Goal: Information Seeking & Learning: Learn about a topic

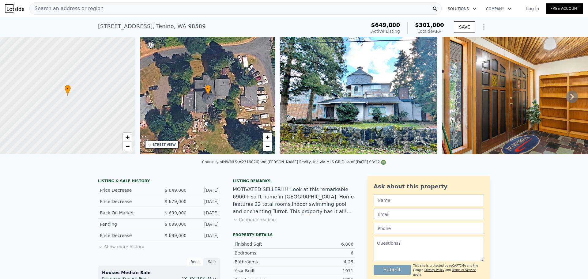
click at [91, 5] on span "Search an address or region" at bounding box center [67, 8] width 74 height 7
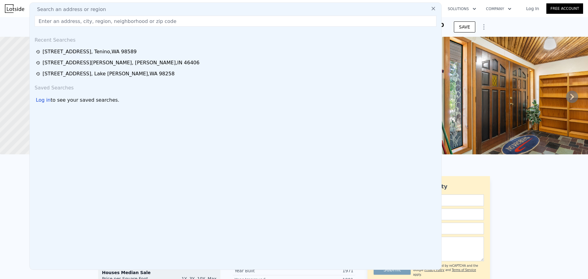
type input "[STREET_ADDRESS]"
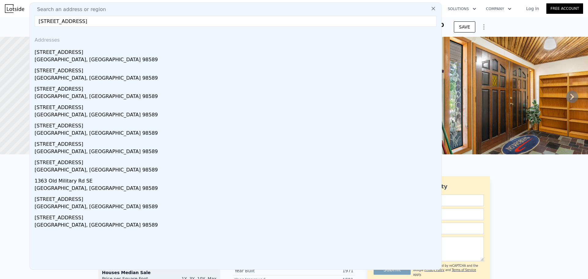
drag, startPoint x: 83, startPoint y: 22, endPoint x: 108, endPoint y: 99, distance: 80.9
drag, startPoint x: 77, startPoint y: 46, endPoint x: 77, endPoint y: 52, distance: 6.1
click at [77, 47] on div "1497 Old Military Rd SE" at bounding box center [237, 51] width 404 height 10
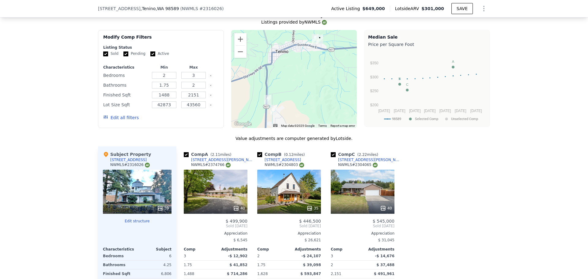
scroll to position [488, 0]
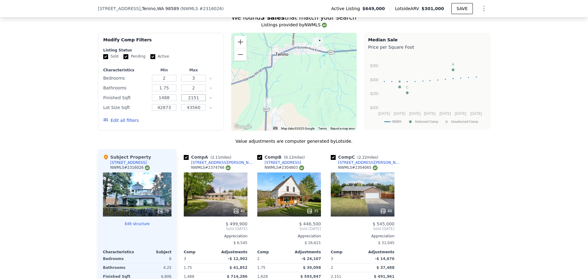
click at [189, 101] on input "2151" at bounding box center [193, 97] width 24 height 7
type input "300"
drag, startPoint x: 194, startPoint y: 83, endPoint x: 185, endPoint y: 83, distance: 9.2
click at [186, 81] on input "3" at bounding box center [193, 78] width 24 height 7
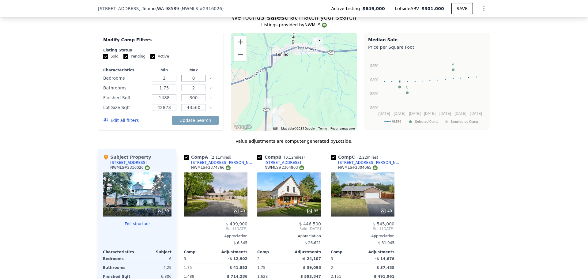
type input "8"
click at [194, 101] on input "300" at bounding box center [193, 97] width 24 height 7
click at [191, 101] on input "3000" at bounding box center [193, 97] width 24 height 7
type input "5000"
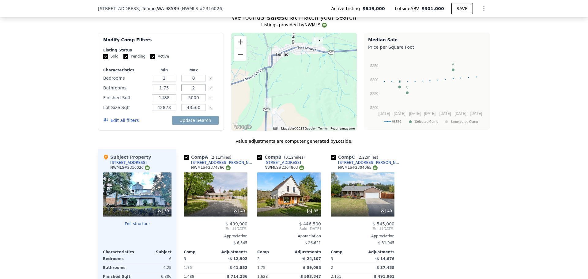
drag, startPoint x: 198, startPoint y: 92, endPoint x: 172, endPoint y: 92, distance: 26.3
click at [180, 92] on div "2" at bounding box center [193, 88] width 27 height 9
type input "4"
click at [193, 111] on input "43560" at bounding box center [193, 107] width 24 height 7
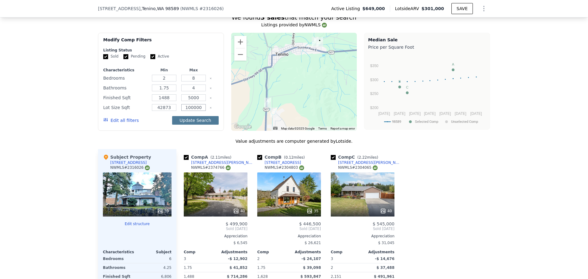
type input "100000"
click at [190, 125] on button "Update Search" at bounding box center [195, 120] width 46 height 9
checkbox input "false"
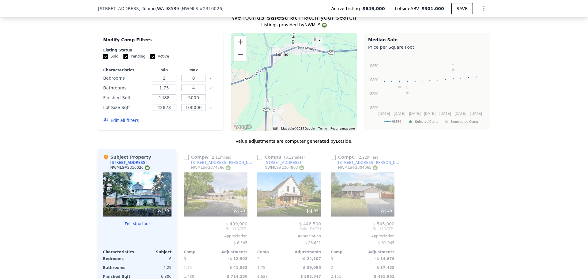
click at [209, 109] on icon "Clear" at bounding box center [210, 108] width 2 height 2
click at [198, 123] on button "Update Search" at bounding box center [195, 120] width 46 height 9
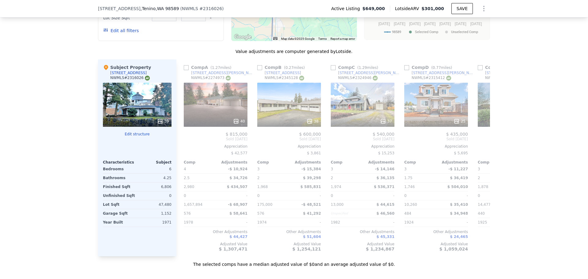
scroll to position [579, 0]
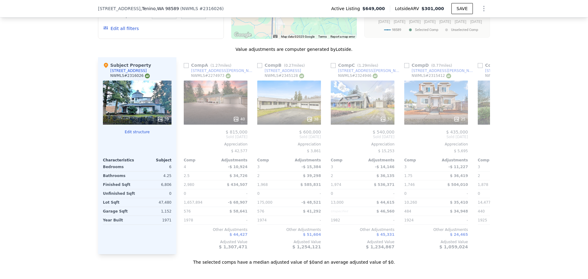
click at [453, 122] on icon at bounding box center [456, 119] width 6 height 6
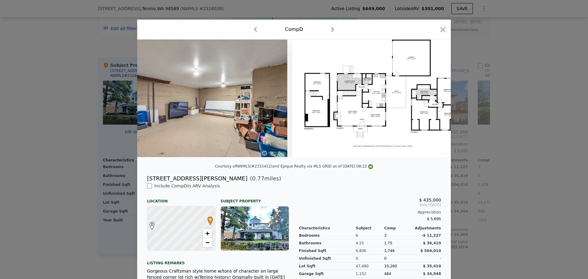
scroll to position [0, 4214]
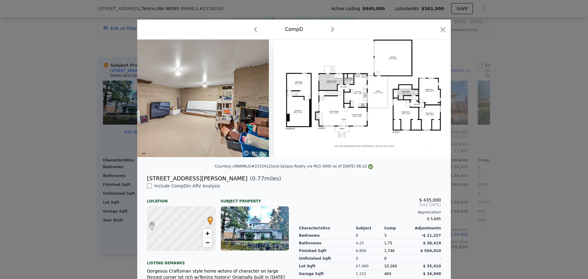
click at [438, 25] on div "Comp D" at bounding box center [294, 29] width 304 height 10
click at [438, 31] on icon "button" at bounding box center [442, 29] width 9 height 9
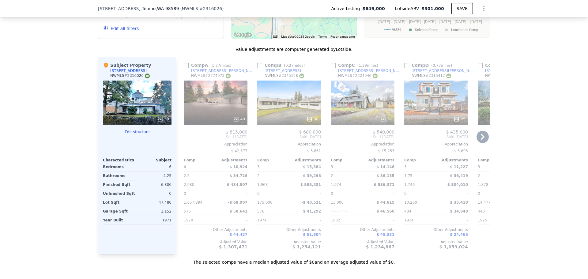
click at [478, 140] on icon at bounding box center [482, 137] width 12 height 12
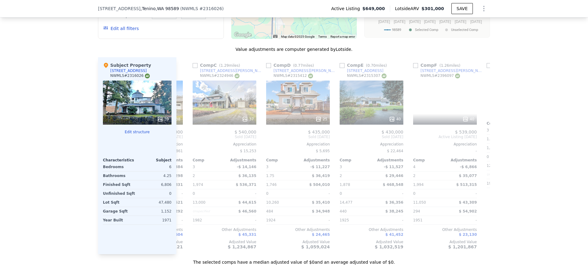
scroll to position [0, 147]
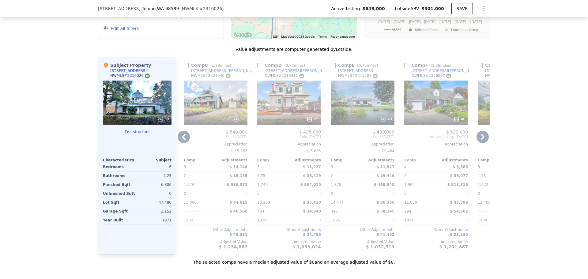
click at [478, 140] on icon at bounding box center [482, 137] width 12 height 12
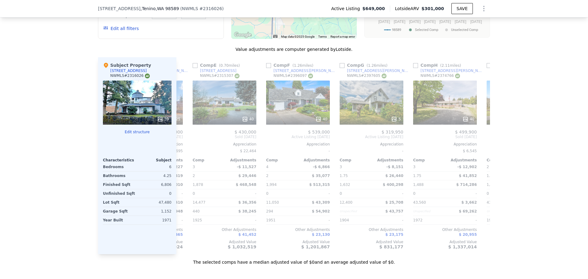
scroll to position [0, 294]
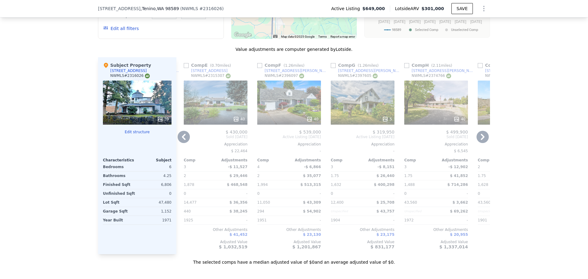
click at [308, 122] on icon at bounding box center [309, 119] width 6 height 6
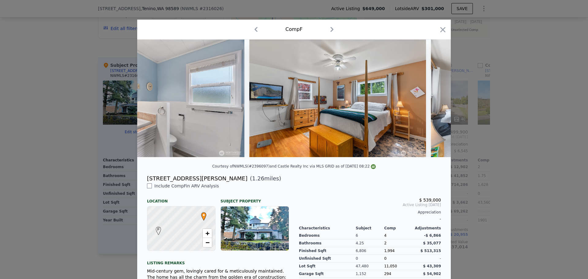
scroll to position [0, 3108]
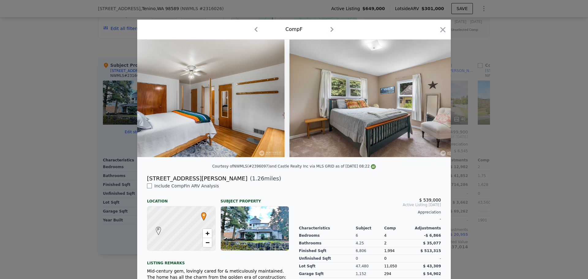
click at [440, 30] on icon "button" at bounding box center [442, 29] width 5 height 5
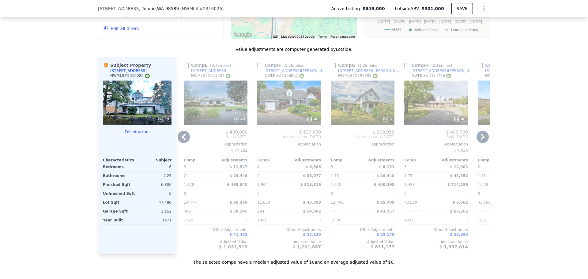
click at [481, 139] on icon at bounding box center [482, 137] width 12 height 12
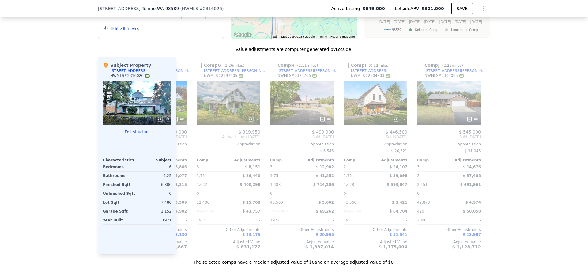
scroll to position [0, 436]
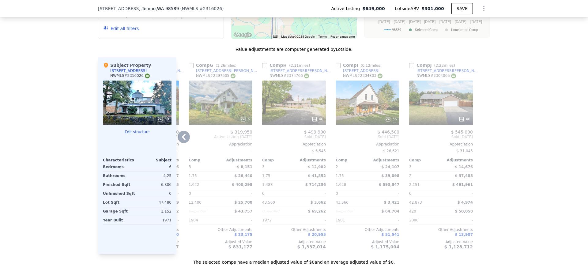
click at [481, 139] on div at bounding box center [485, 155] width 10 height 197
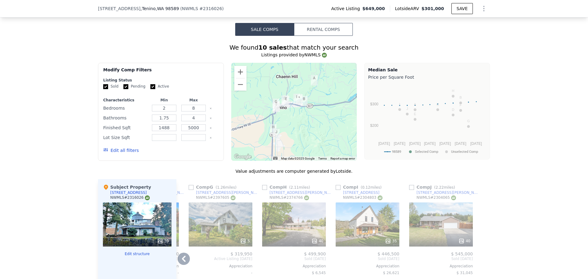
scroll to position [457, 0]
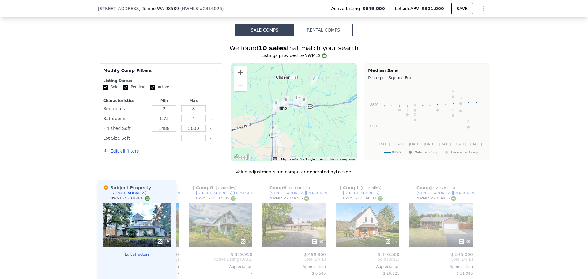
drag, startPoint x: 167, startPoint y: 122, endPoint x: 152, endPoint y: 118, distance: 14.6
click at [152, 118] on div "Characteristics Min Max Bedrooms 2 8 Bathrooms 1.75 4 Finished Sqft 1488 5000 L…" at bounding box center [160, 128] width 115 height 61
click at [187, 83] on div "Listing Status" at bounding box center [160, 80] width 115 height 5
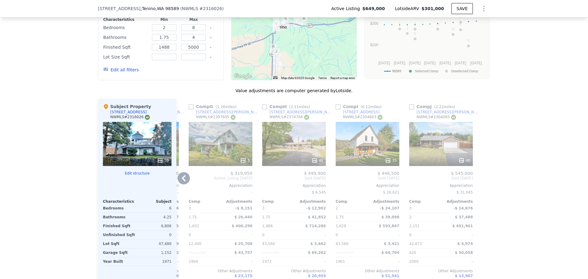
scroll to position [549, 0]
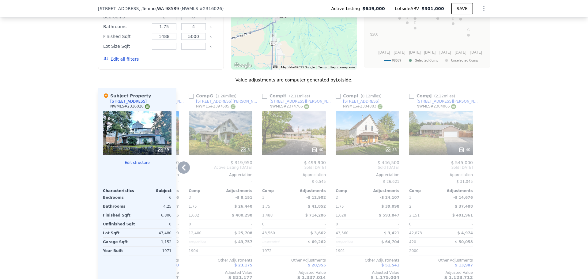
click at [183, 171] on icon at bounding box center [184, 167] width 12 height 12
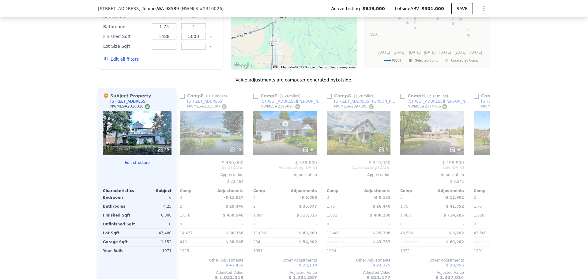
scroll to position [0, 289]
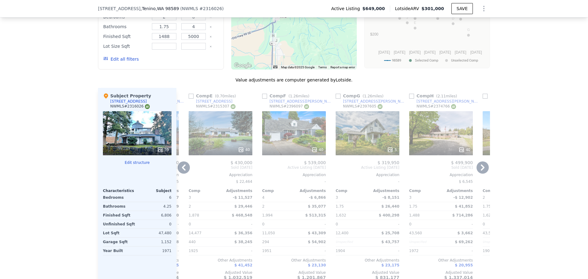
click at [183, 171] on icon at bounding box center [184, 167] width 12 height 12
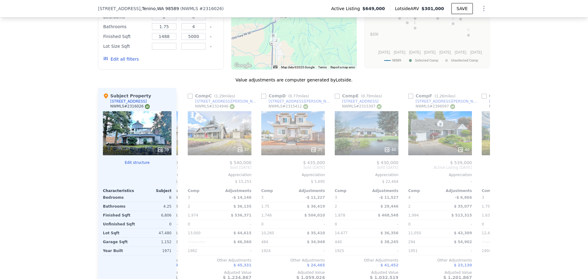
scroll to position [0, 142]
click at [183, 171] on icon at bounding box center [184, 167] width 12 height 12
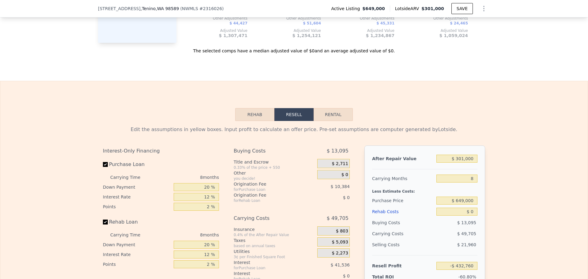
scroll to position [857, 0]
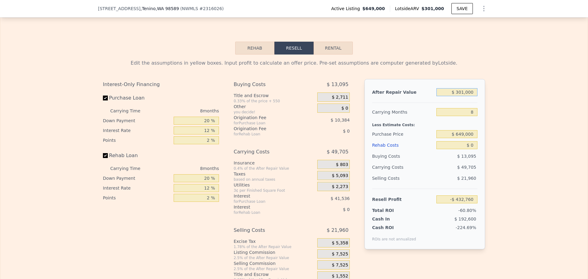
click at [461, 96] on input "$ 301,000" at bounding box center [456, 92] width 41 height 8
type input "$ 600,000"
type input "-$ 155,825"
type input "$ 600,000"
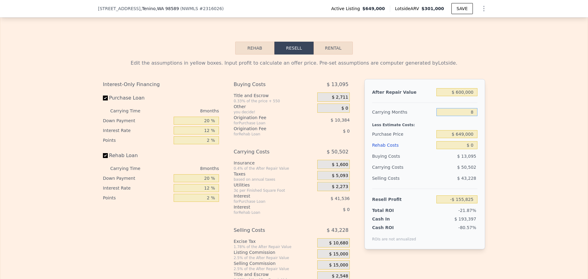
click at [472, 116] on input "8" at bounding box center [456, 112] width 41 height 8
drag, startPoint x: 472, startPoint y: 120, endPoint x: 460, endPoint y: 121, distance: 12.3
click at [460, 116] on input "8" at bounding box center [456, 112] width 41 height 8
type input "6"
type input "-$ 143,200"
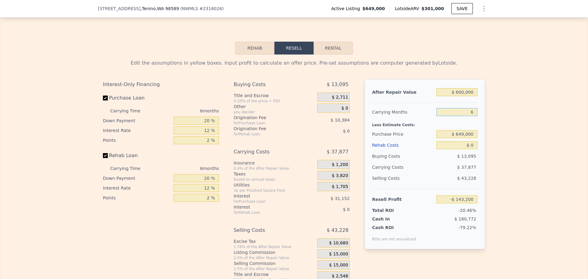
type input "6"
click at [466, 138] on input "$ 649,000" at bounding box center [456, 134] width 41 height 8
type input "$ 480,000"
click at [531, 123] on div "Edit the assumptions in yellow boxes. Input profit to calculate an offer price.…" at bounding box center [293, 168] width 587 height 228
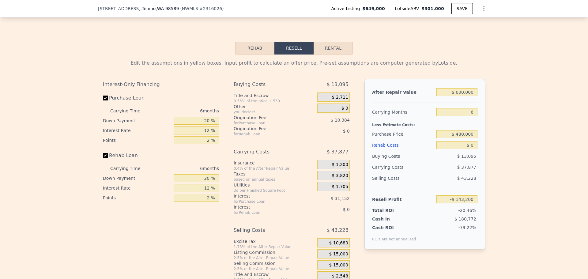
type input "$ 37,179"
click at [204, 125] on input "20 %" at bounding box center [196, 121] width 45 height 8
type input "10 %"
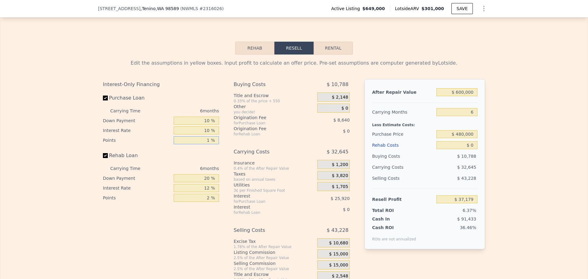
type input "1 %"
type input "$ 41,979"
type input "10 %"
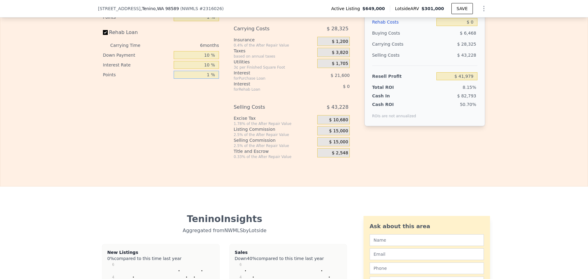
scroll to position [980, 0]
type input "1 %"
click at [341, 134] on span "$ 15,000" at bounding box center [338, 132] width 19 height 6
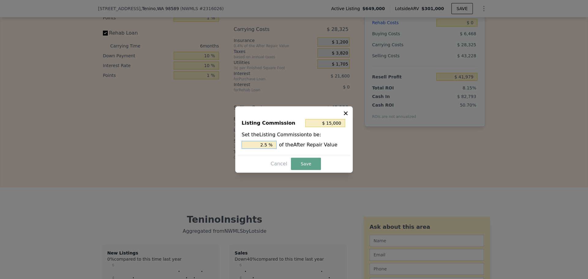
drag, startPoint x: 264, startPoint y: 145, endPoint x: 268, endPoint y: 144, distance: 4.3
click at [268, 144] on input "2.5 %" at bounding box center [259, 145] width 35 height 8
type input "$ 12,000"
type input "2 %"
click at [300, 168] on button "Save" at bounding box center [306, 164] width 30 height 12
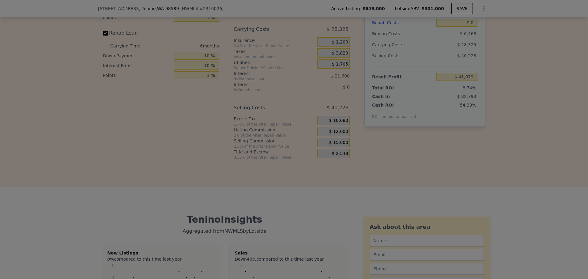
type input "$ 44,979"
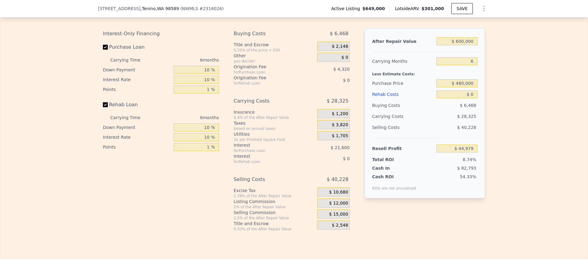
scroll to position [888, 0]
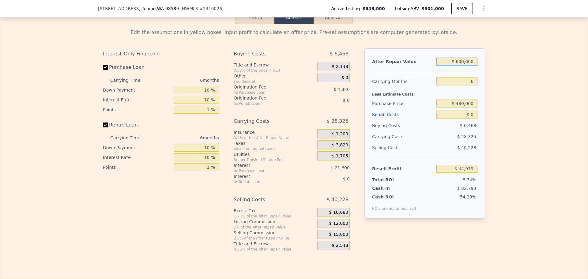
drag, startPoint x: 457, startPoint y: 70, endPoint x: 480, endPoint y: 69, distance: 23.3
click at [480, 69] on div "After Repair Value $ 600,000 Carrying Months 6 Less Estimate Costs: Purchase Pr…" at bounding box center [424, 133] width 121 height 170
type input "$ 445"
type input "-$ 513,728"
type input "$ 44,500"
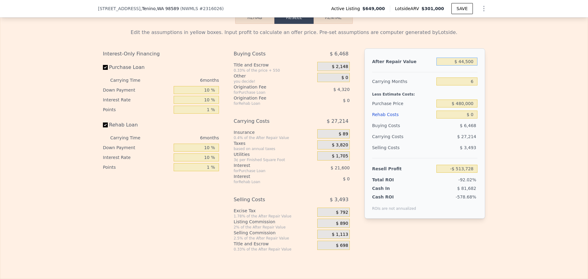
type input "-$ 472,675"
type input "$ 4"
type input "-$ 514,139"
type input "$ 600"
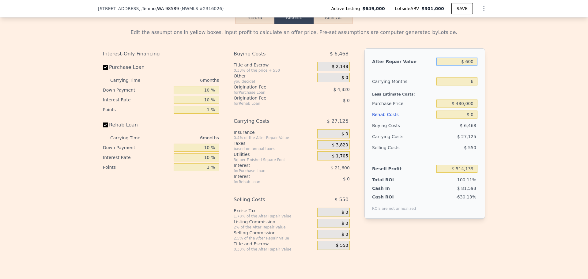
type input "-$ 513,584"
type input "$ 600,000"
type input "$ 44,979"
click at [465, 107] on input "$ 480,000" at bounding box center [456, 103] width 41 height 8
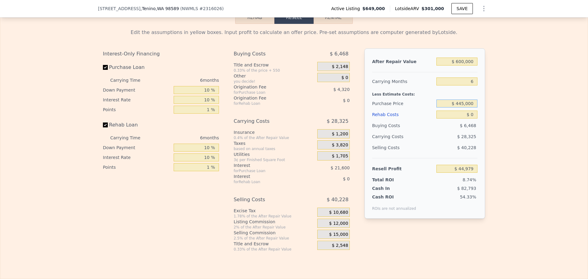
type input "$ 445,000"
click at [467, 118] on input "$ 0" at bounding box center [456, 115] width 41 height 8
type input "$ 81,982"
click at [463, 118] on input "$ 0" at bounding box center [456, 115] width 41 height 8
drag, startPoint x: 471, startPoint y: 121, endPoint x: 463, endPoint y: 122, distance: 8.6
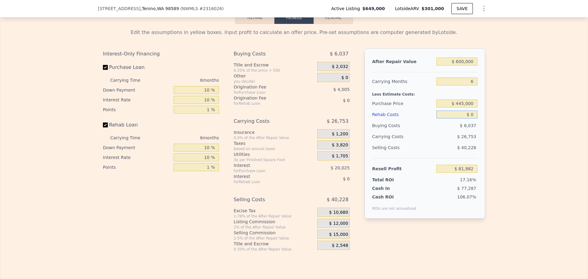
click at [465, 118] on input "$ 0" at bounding box center [456, 115] width 41 height 8
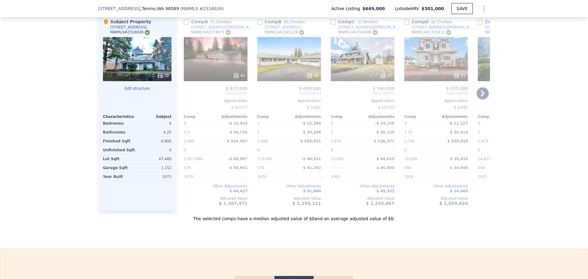
scroll to position [612, 0]
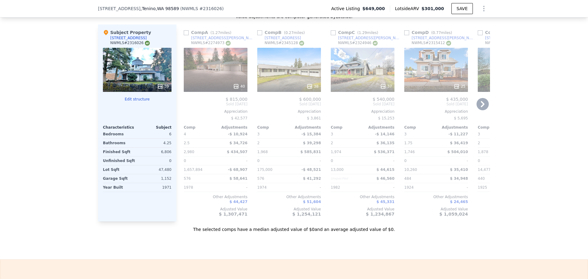
click at [159, 89] on icon at bounding box center [160, 86] width 6 height 6
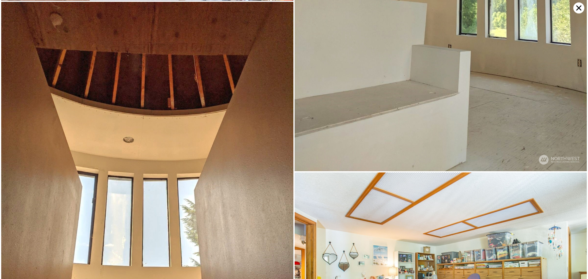
scroll to position [2163, 0]
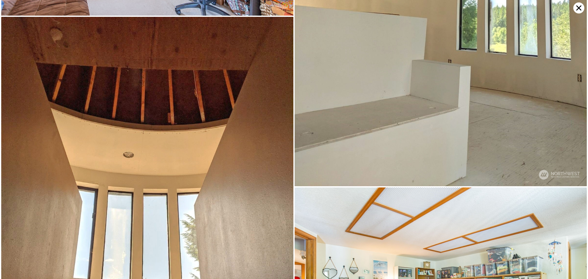
click at [576, 6] on icon at bounding box center [578, 7] width 11 height 11
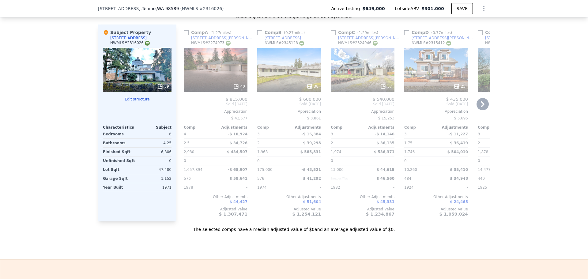
click at [482, 109] on icon at bounding box center [482, 104] width 12 height 12
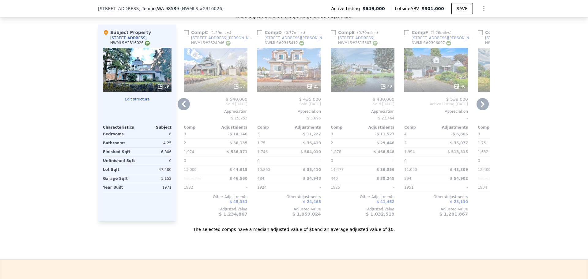
click at [482, 107] on icon at bounding box center [483, 104] width 4 height 6
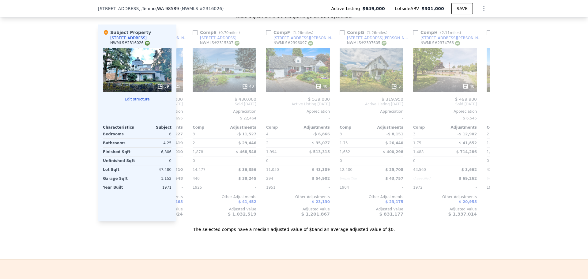
scroll to position [0, 294]
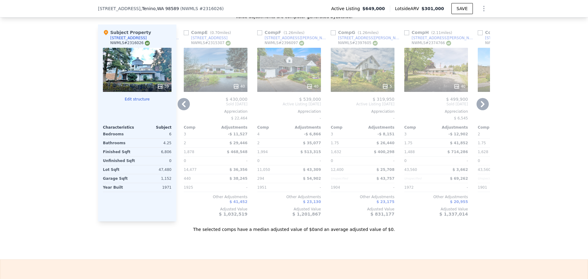
click at [481, 109] on icon at bounding box center [482, 104] width 12 height 12
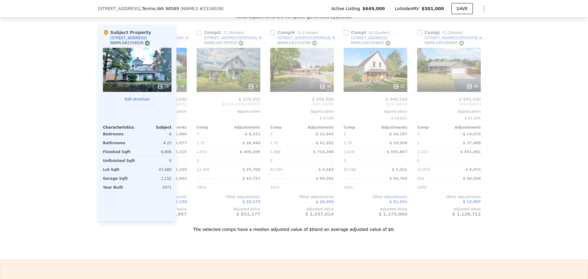
scroll to position [0, 436]
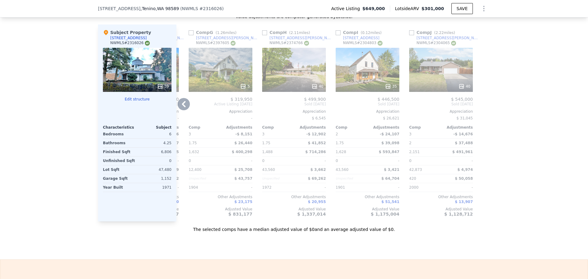
click at [182, 107] on icon at bounding box center [184, 104] width 4 height 6
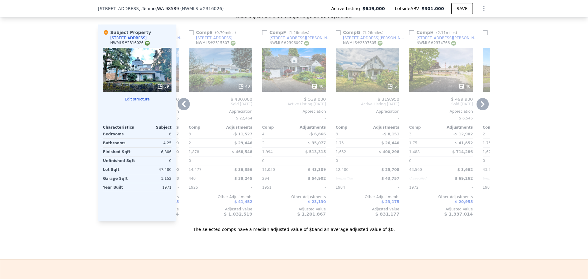
click at [182, 107] on icon at bounding box center [184, 104] width 4 height 6
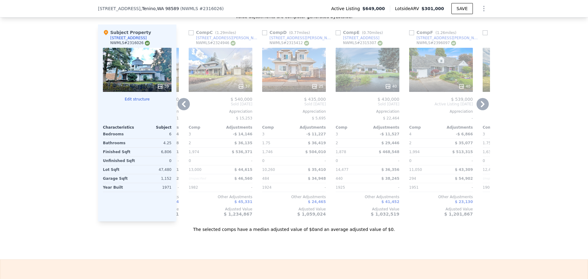
click at [182, 107] on icon at bounding box center [184, 104] width 4 height 6
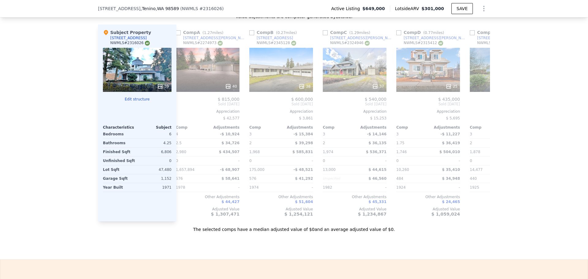
scroll to position [0, 0]
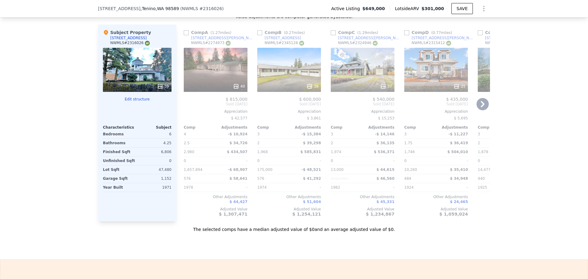
click at [184, 107] on span "Sold Jan 2025" at bounding box center [216, 104] width 64 height 5
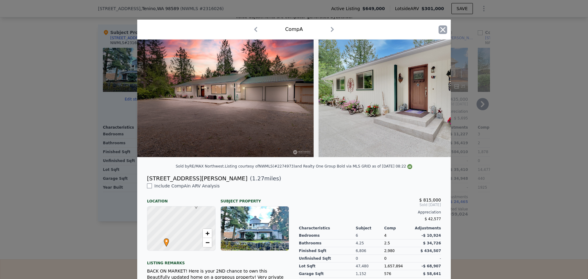
click at [440, 27] on icon "button" at bounding box center [442, 29] width 9 height 9
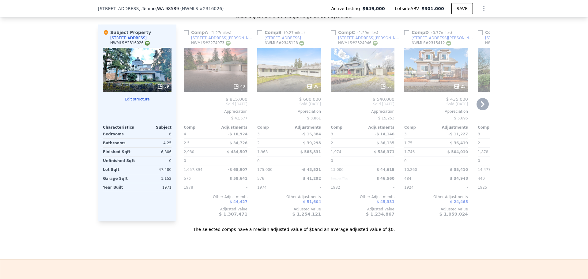
click at [234, 89] on icon at bounding box center [236, 86] width 6 height 6
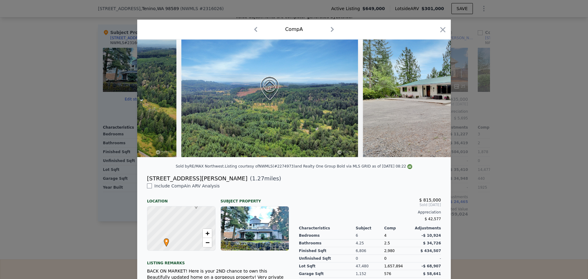
scroll to position [0, 6933]
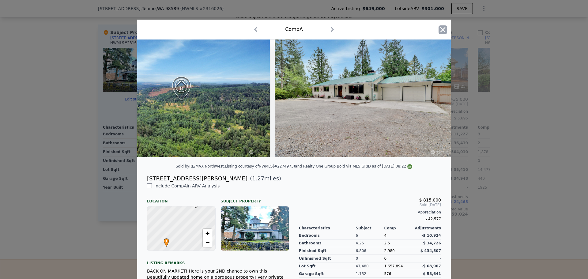
click at [443, 31] on icon "button" at bounding box center [442, 29] width 9 height 9
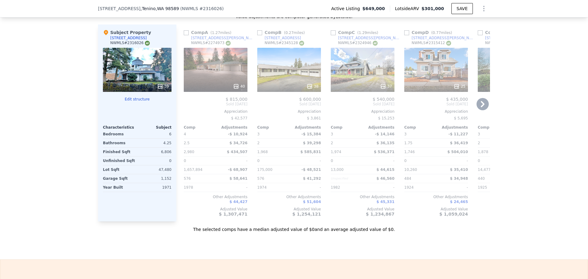
click at [234, 88] on icon at bounding box center [236, 86] width 4 height 4
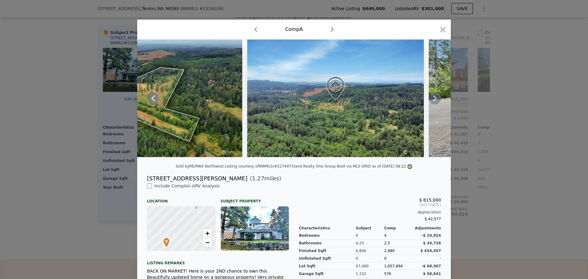
scroll to position [0, 6933]
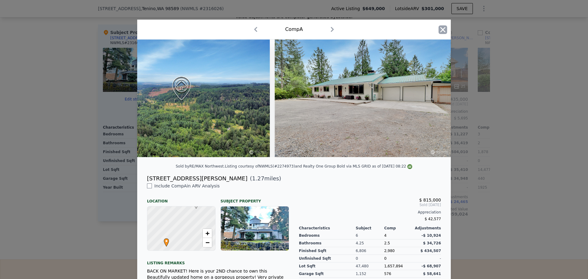
click at [440, 28] on icon "button" at bounding box center [442, 29] width 5 height 5
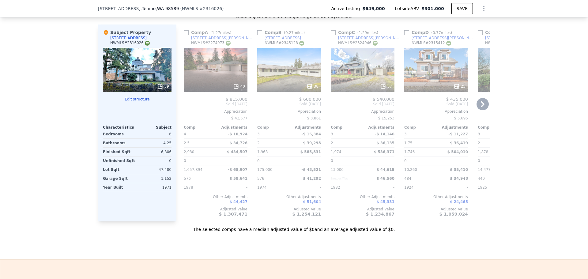
click at [207, 40] on div "[STREET_ADDRESS][PERSON_NAME]" at bounding box center [223, 38] width 64 height 5
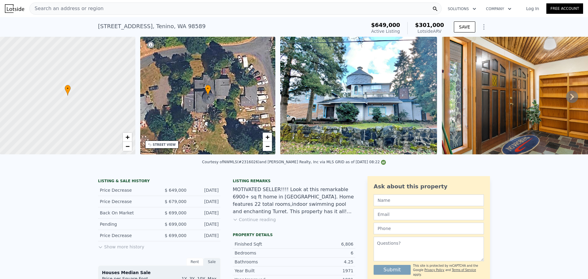
click at [80, 9] on span "Search an address or region" at bounding box center [67, 8] width 74 height 7
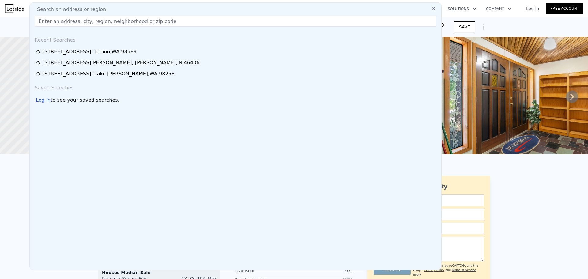
click at [107, 23] on input "text" at bounding box center [236, 21] width 402 height 11
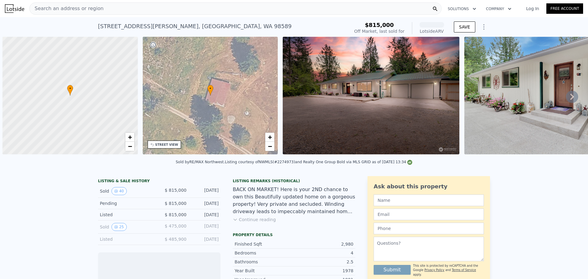
scroll to position [0, 2]
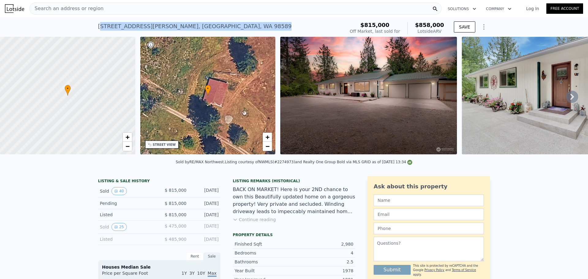
drag, startPoint x: 182, startPoint y: 26, endPoint x: 91, endPoint y: 26, distance: 90.6
click at [91, 26] on div "[STREET_ADDRESS][PERSON_NAME] Sold [DATE] for $815k (~ARV $858k ) $815,000 Off …" at bounding box center [294, 27] width 588 height 20
